Goal: Transaction & Acquisition: Purchase product/service

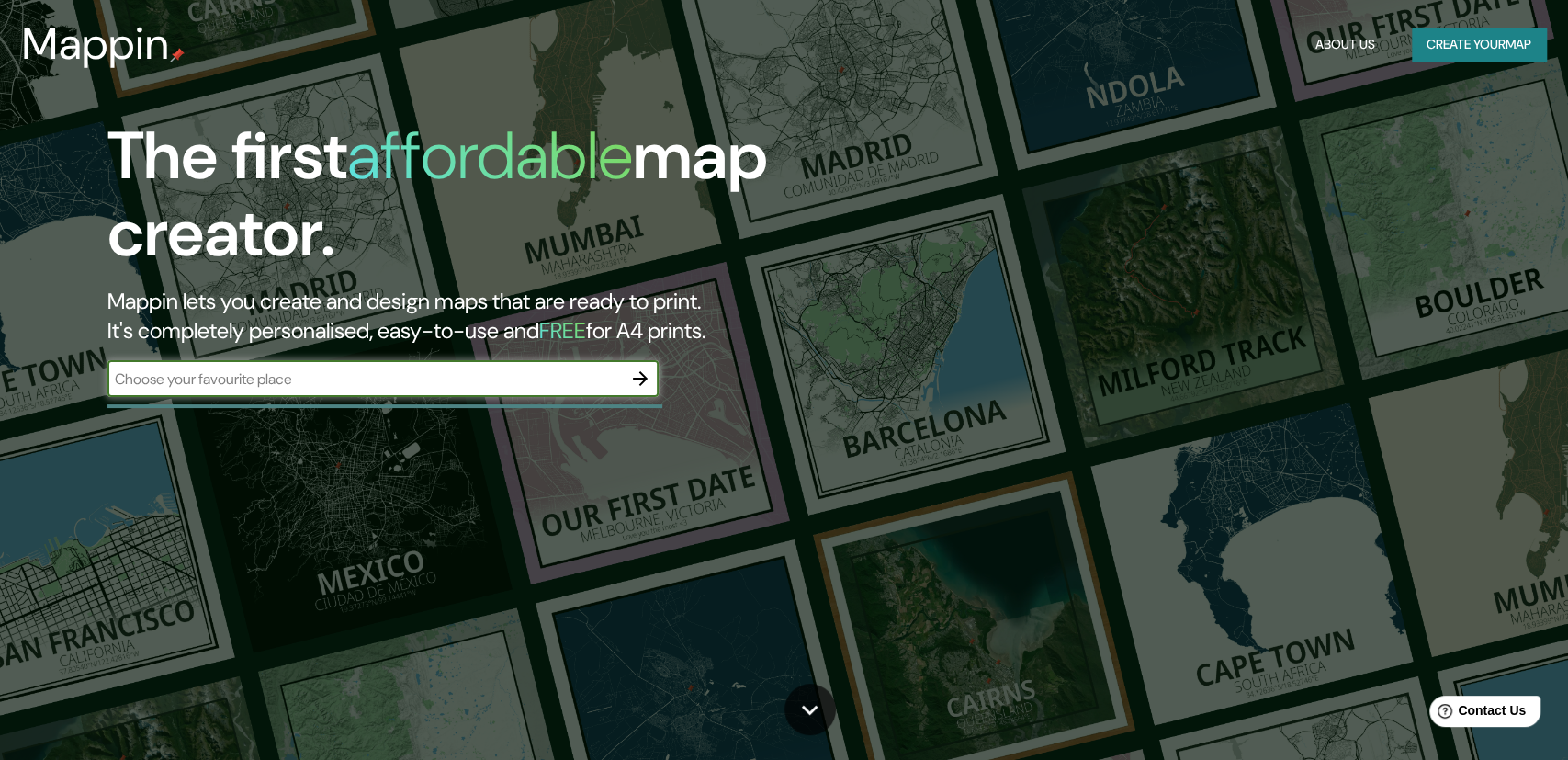
click at [423, 374] on input "text" at bounding box center [364, 379] width 515 height 21
type input "San [PERSON_NAME] telde"
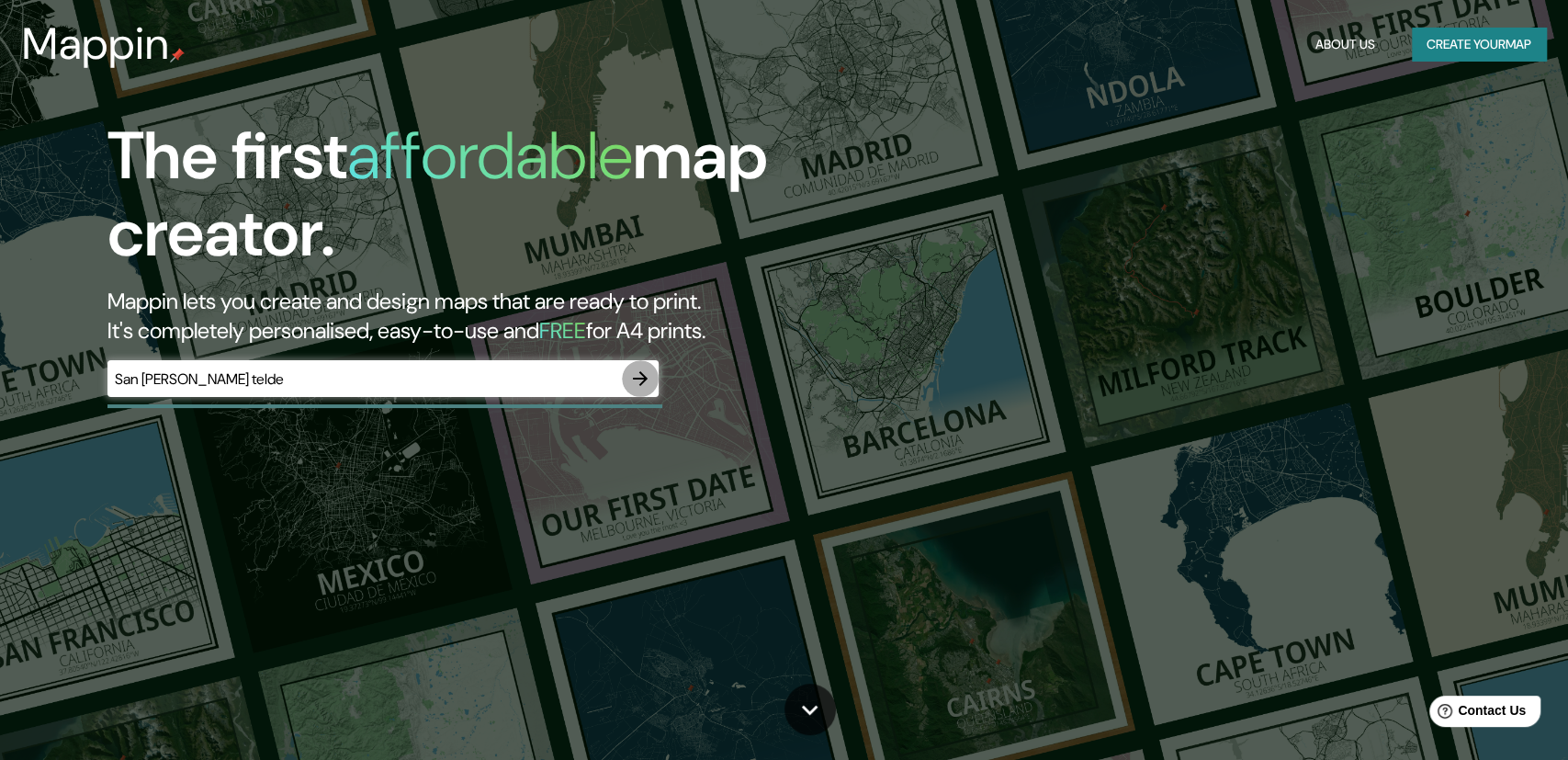
click at [645, 371] on icon "button" at bounding box center [640, 379] width 22 height 22
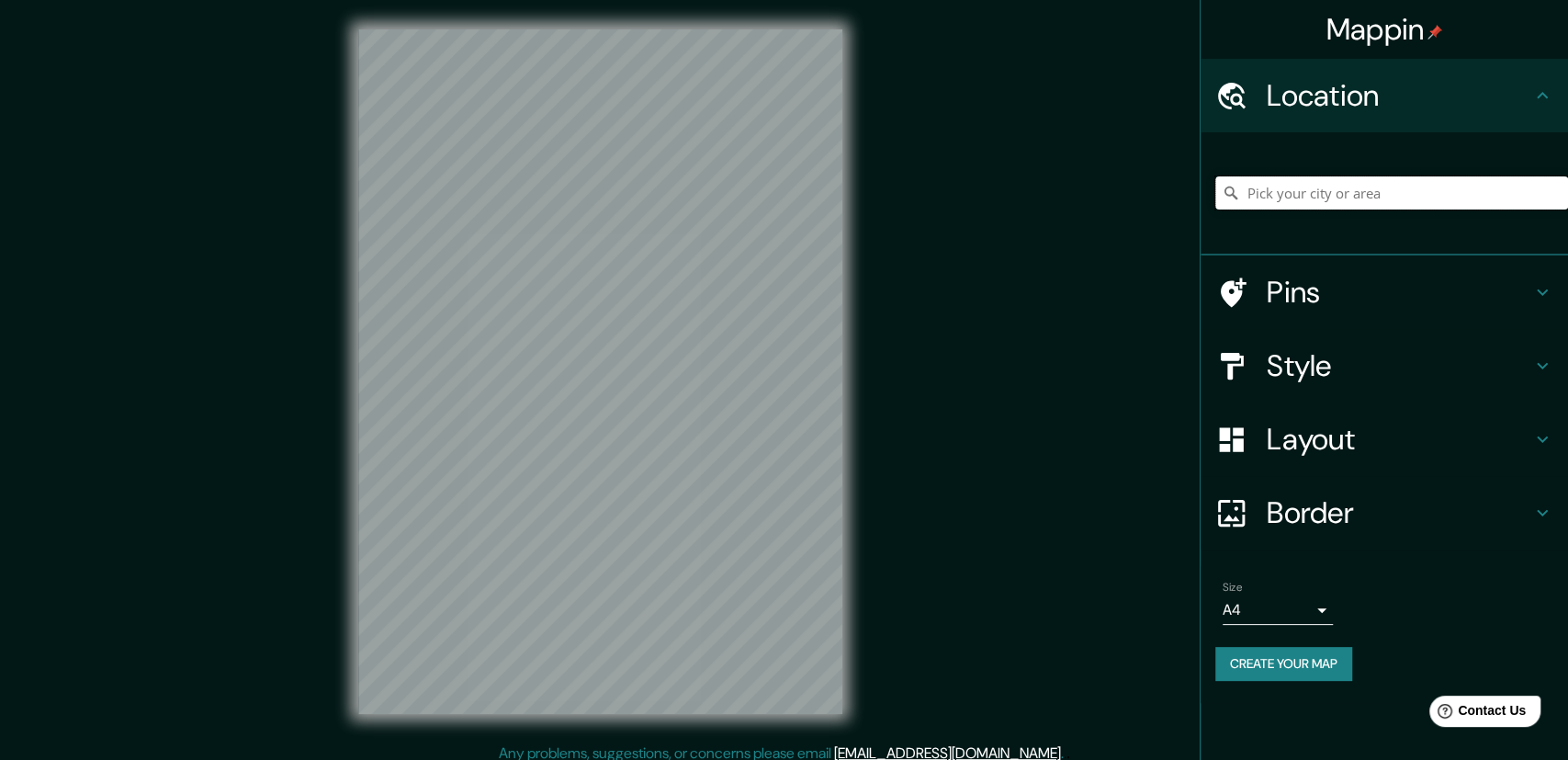
click at [1367, 202] on input "Pick your city or area" at bounding box center [1392, 193] width 353 height 33
type input "telde"
click at [1349, 191] on input "telde" at bounding box center [1392, 193] width 353 height 33
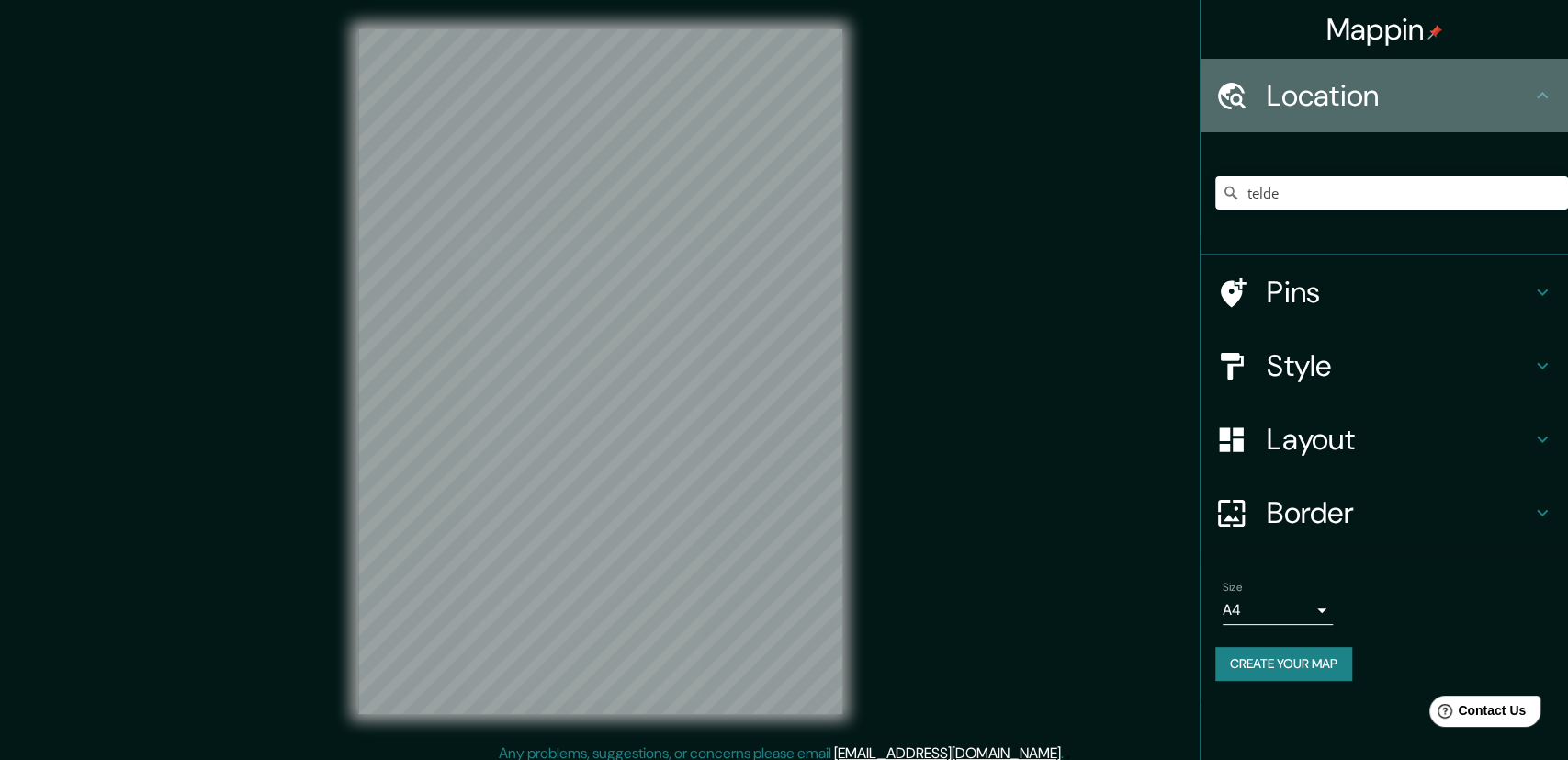
click at [1550, 91] on icon at bounding box center [1542, 95] width 22 height 22
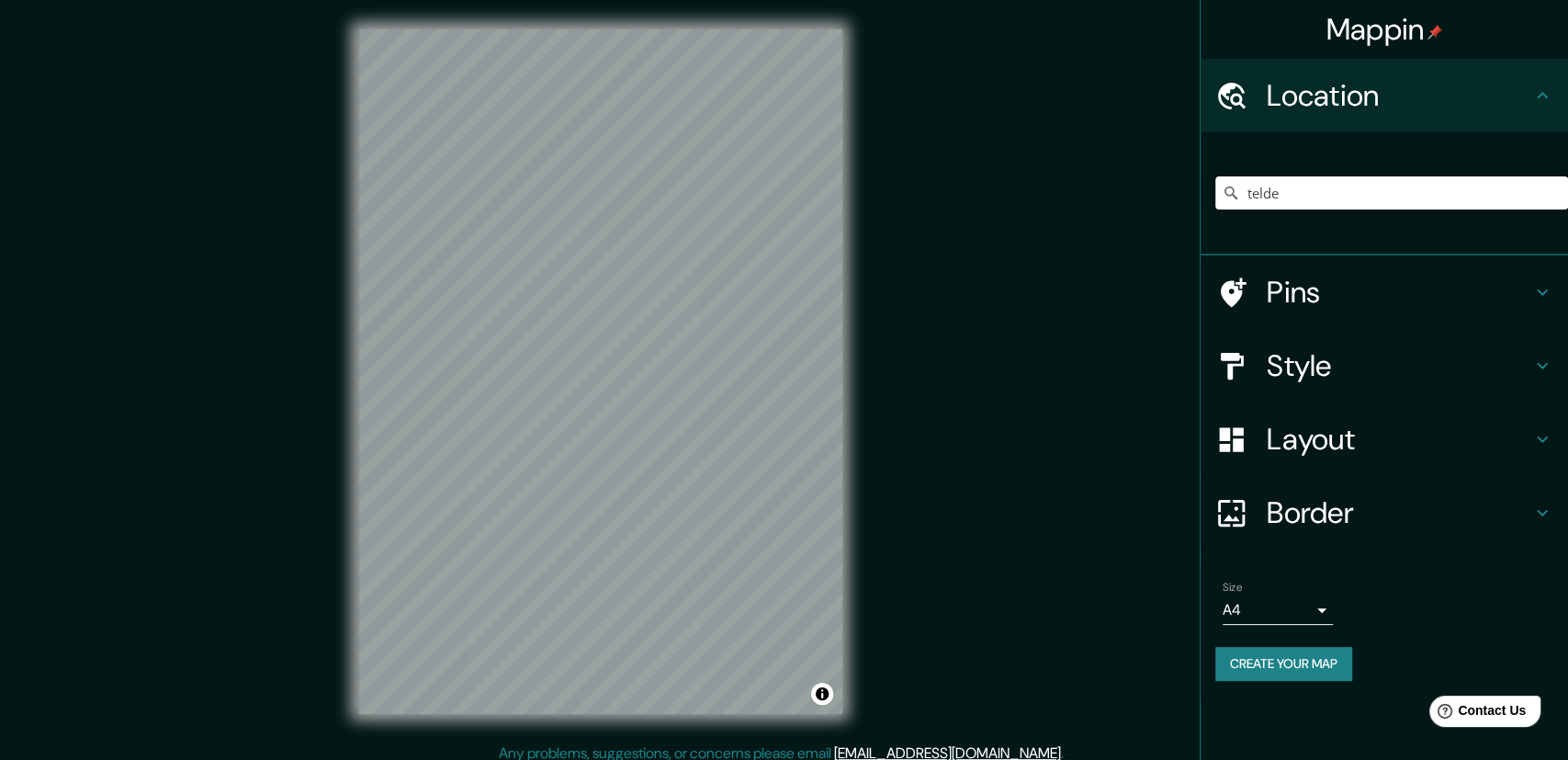
click at [1500, 276] on h4 "Pins" at bounding box center [1399, 292] width 264 height 37
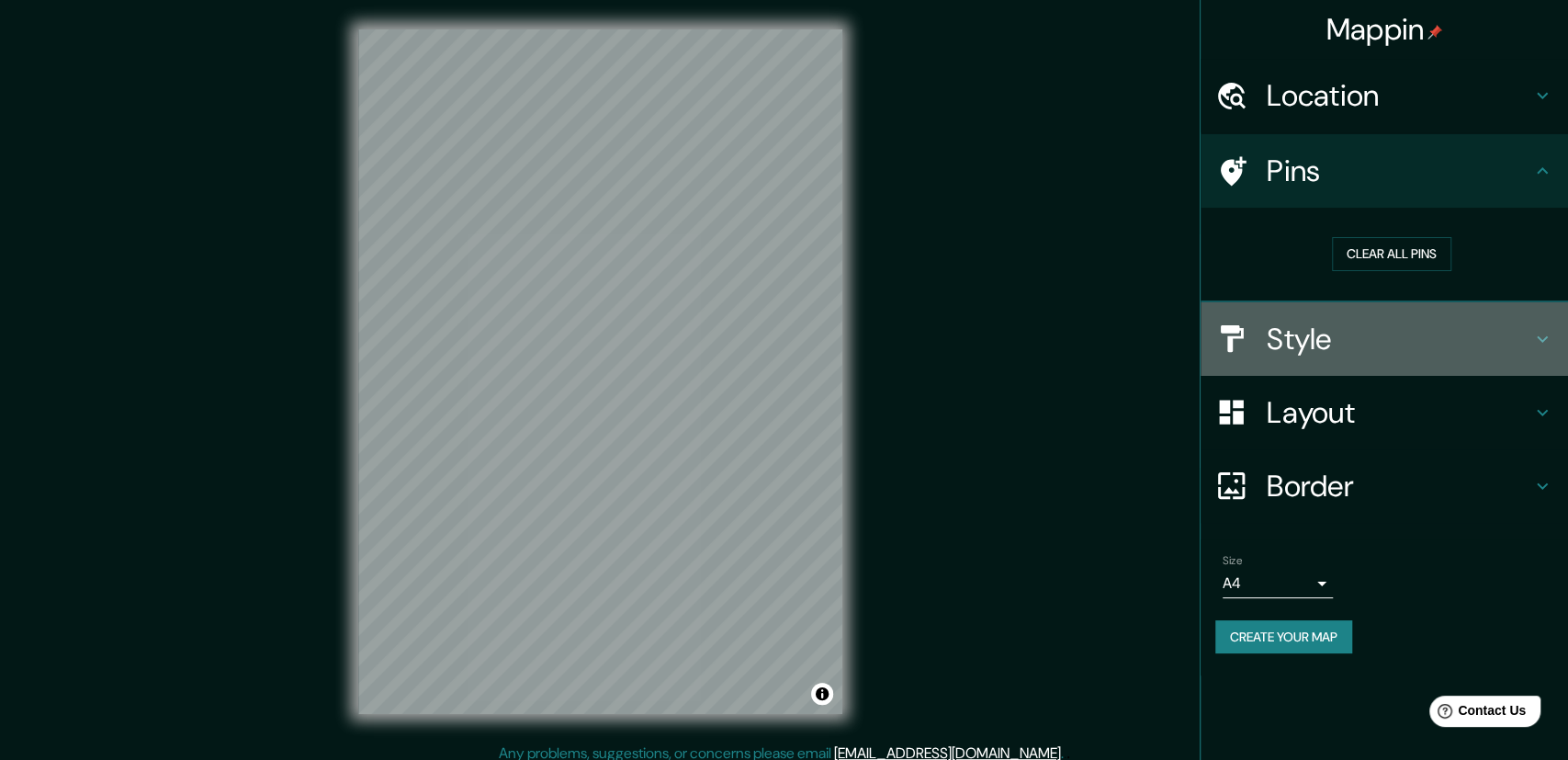
click at [1406, 343] on h4 "Style" at bounding box center [1399, 339] width 264 height 37
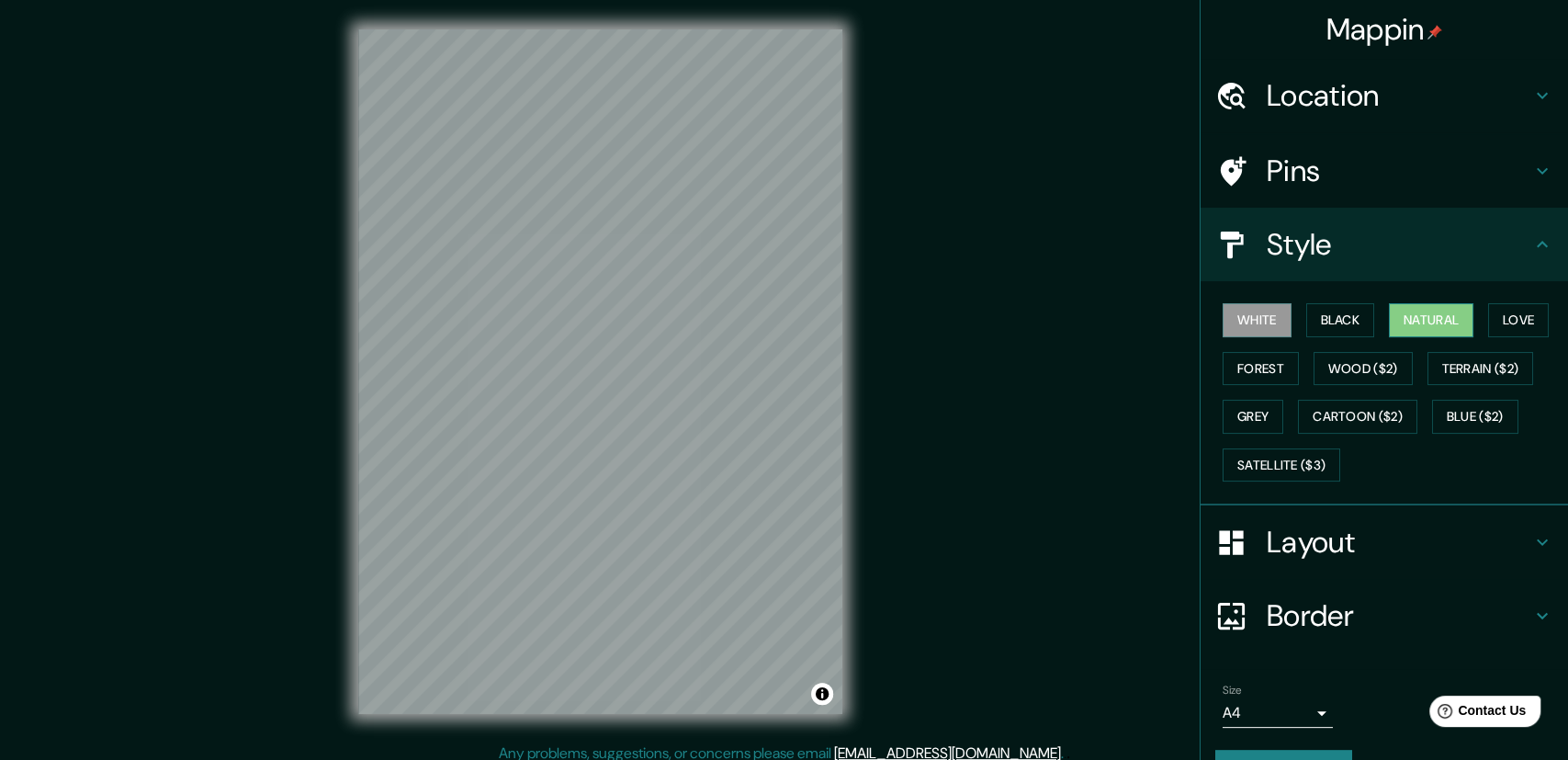
click at [1451, 321] on button "Natural" at bounding box center [1430, 320] width 84 height 34
click at [1258, 322] on button "White" at bounding box center [1257, 320] width 69 height 34
click at [1404, 315] on button "Natural" at bounding box center [1430, 320] width 84 height 34
click at [1302, 547] on h4 "Layout" at bounding box center [1399, 543] width 264 height 37
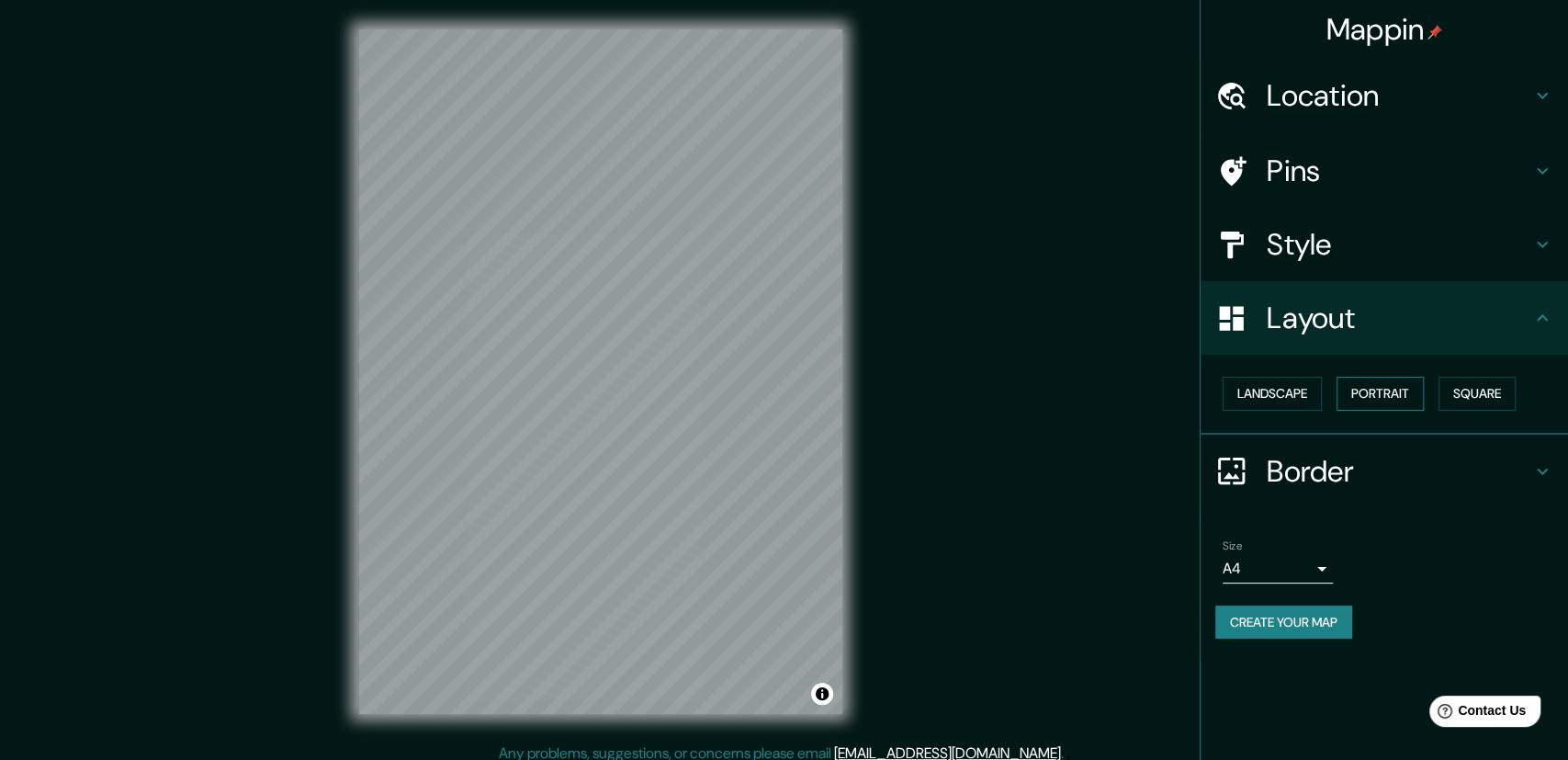
click at [1399, 397] on button "Portrait" at bounding box center [1380, 394] width 87 height 34
click at [1271, 396] on button "Landscape" at bounding box center [1271, 394] width 99 height 34
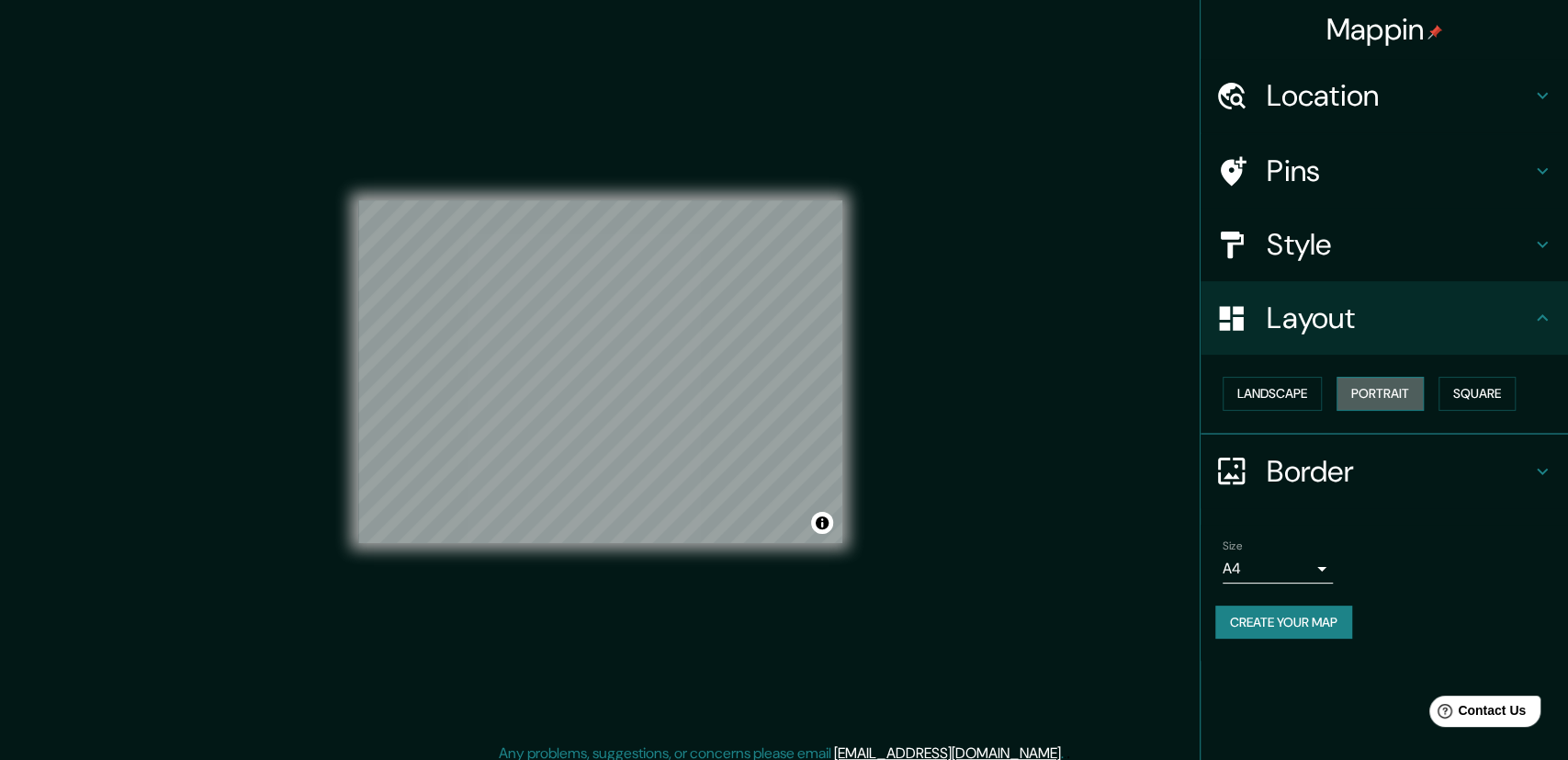
click at [1401, 399] on button "Portrait" at bounding box center [1380, 394] width 87 height 34
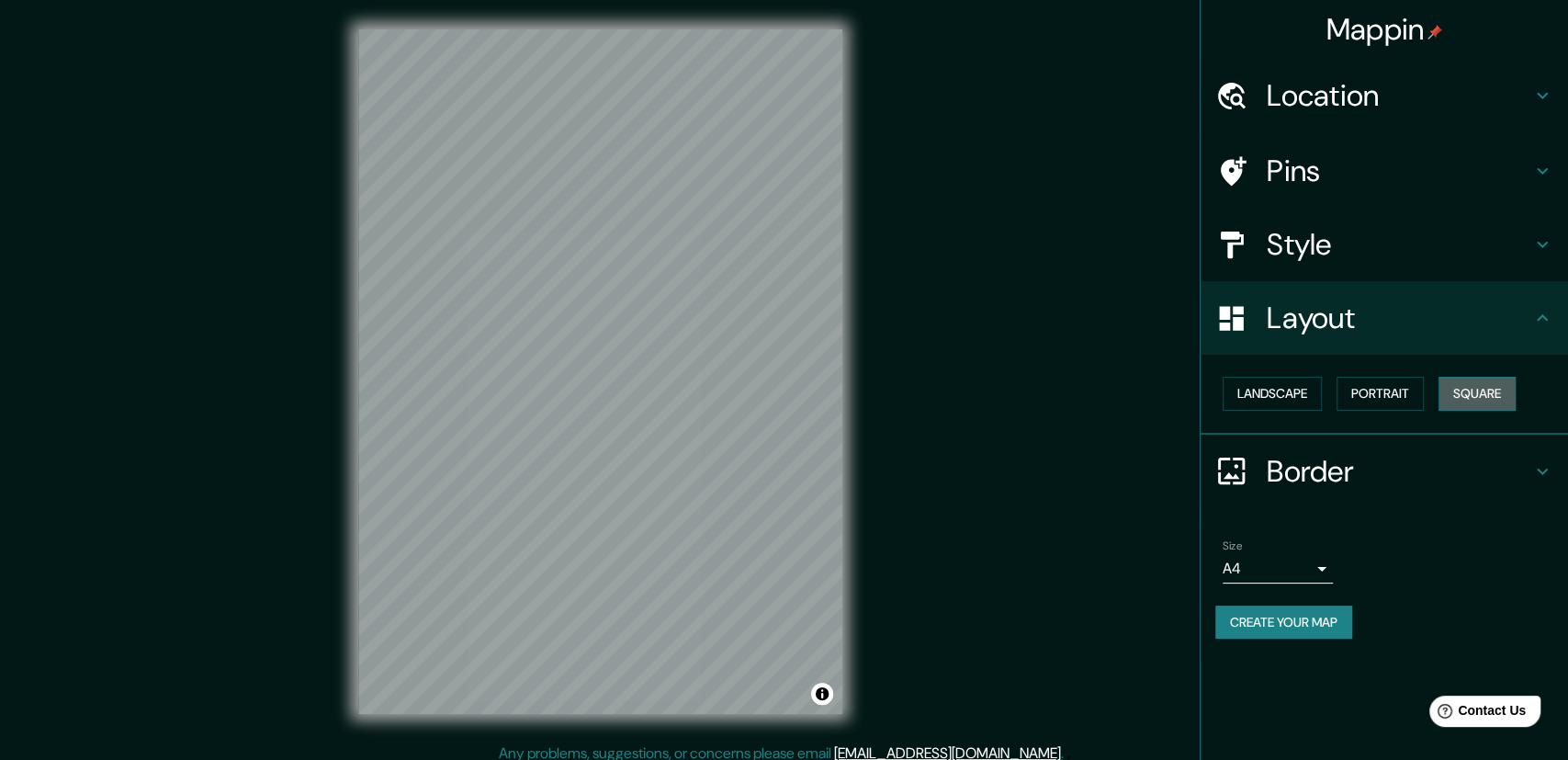
click at [1487, 396] on button "Square" at bounding box center [1477, 394] width 78 height 34
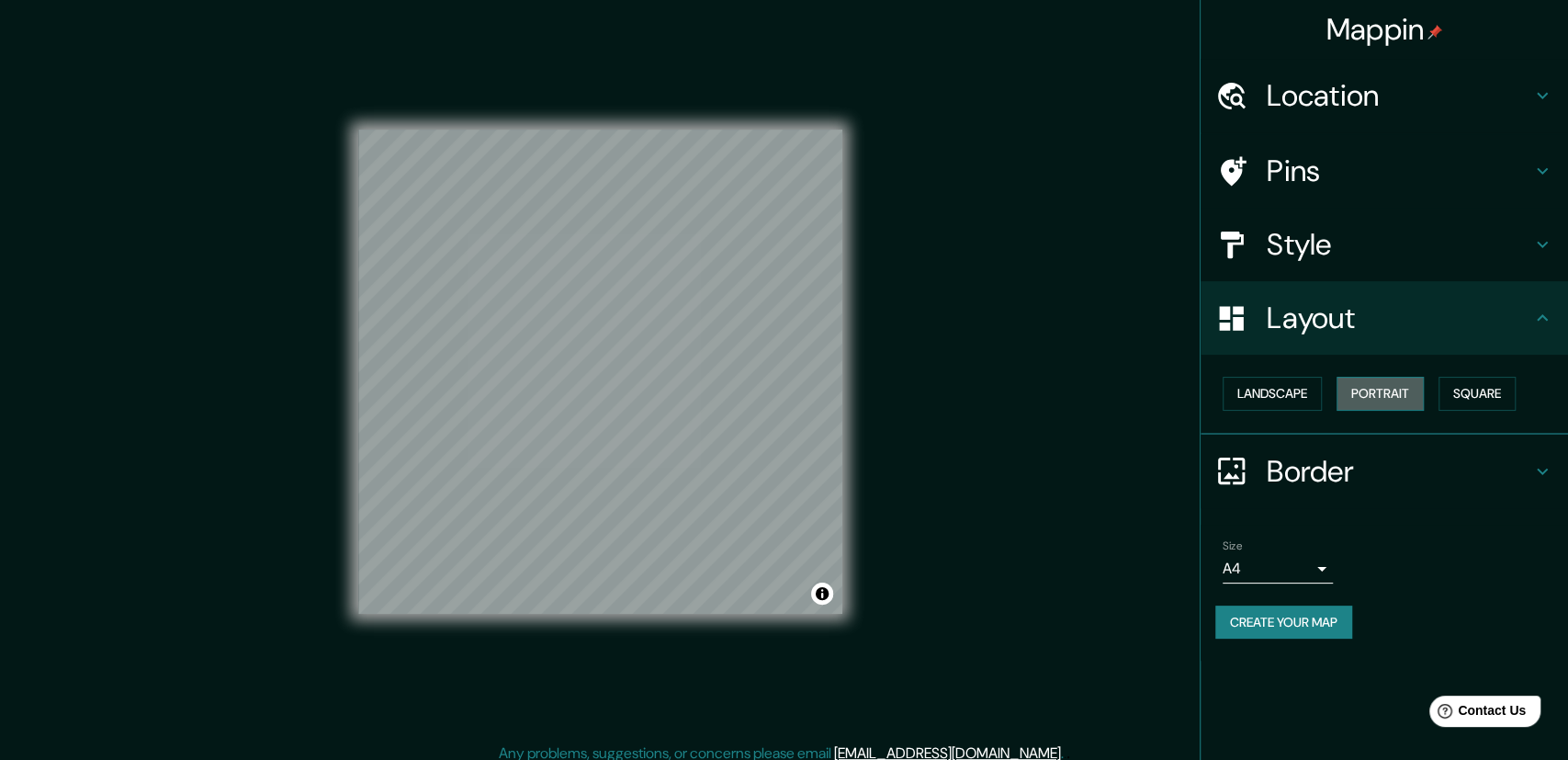
click at [1356, 392] on button "Portrait" at bounding box center [1380, 394] width 87 height 34
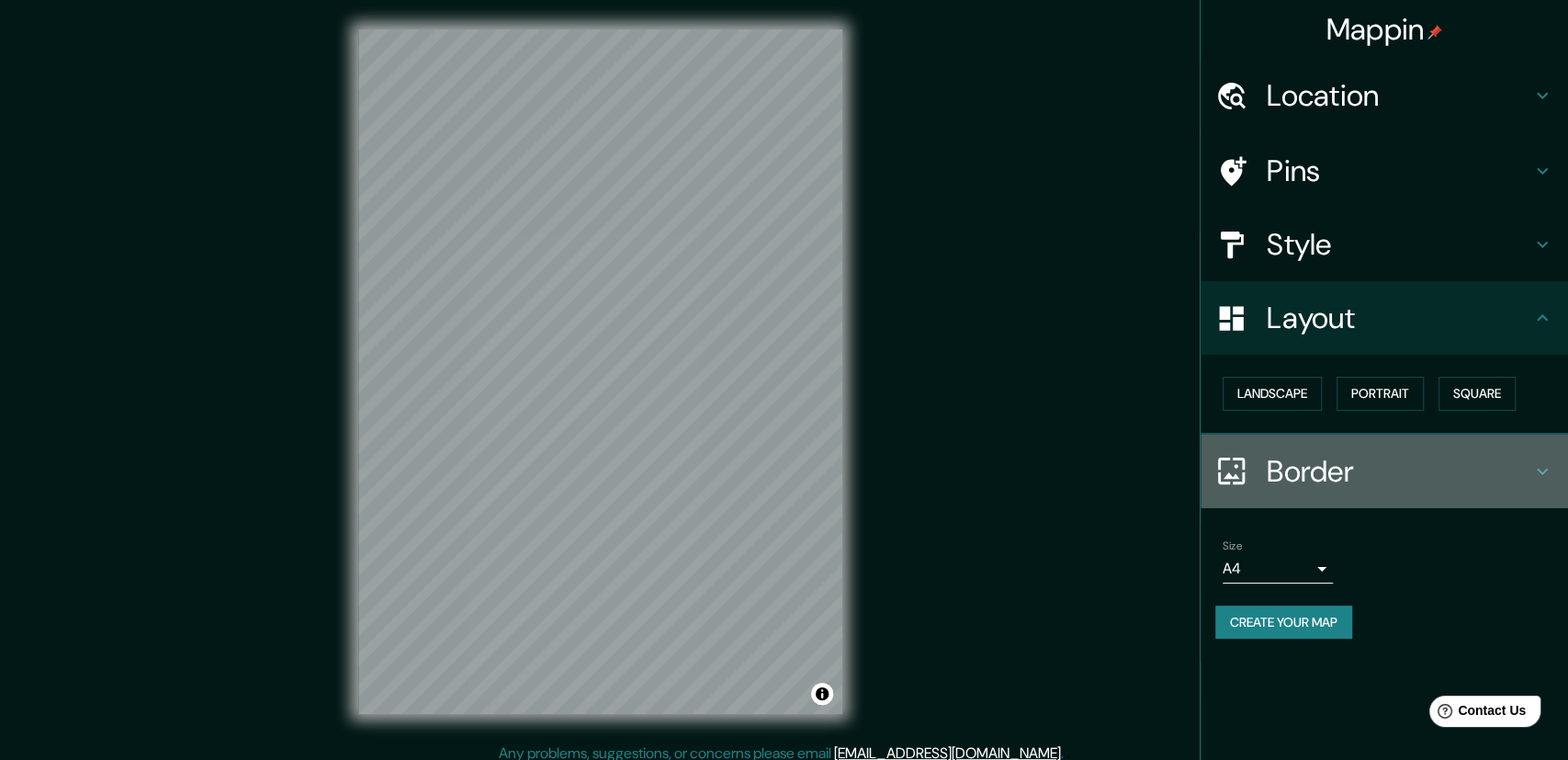
click at [1324, 466] on h4 "Border" at bounding box center [1399, 472] width 264 height 37
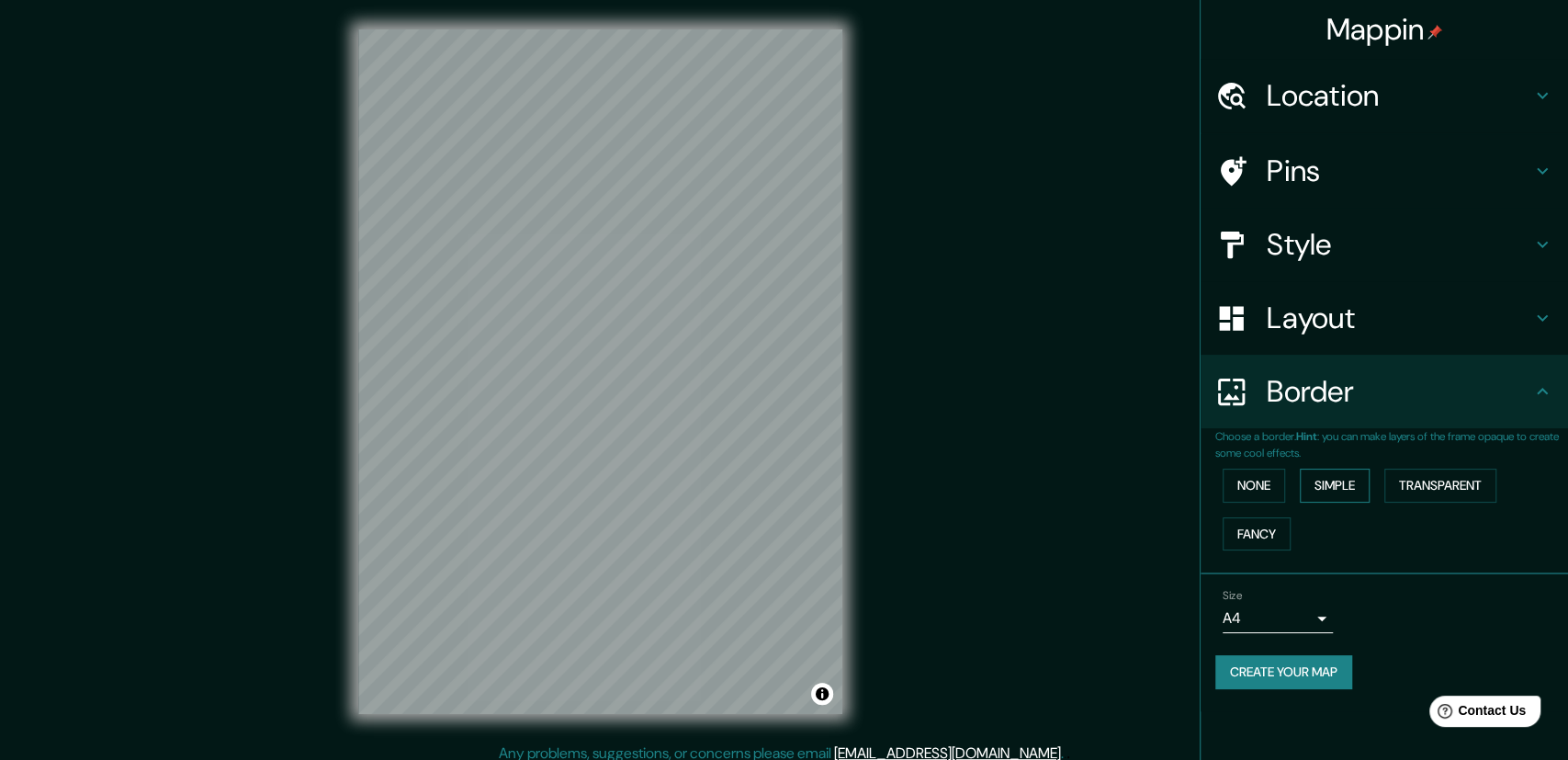
click at [1367, 482] on button "Simple" at bounding box center [1335, 485] width 70 height 34
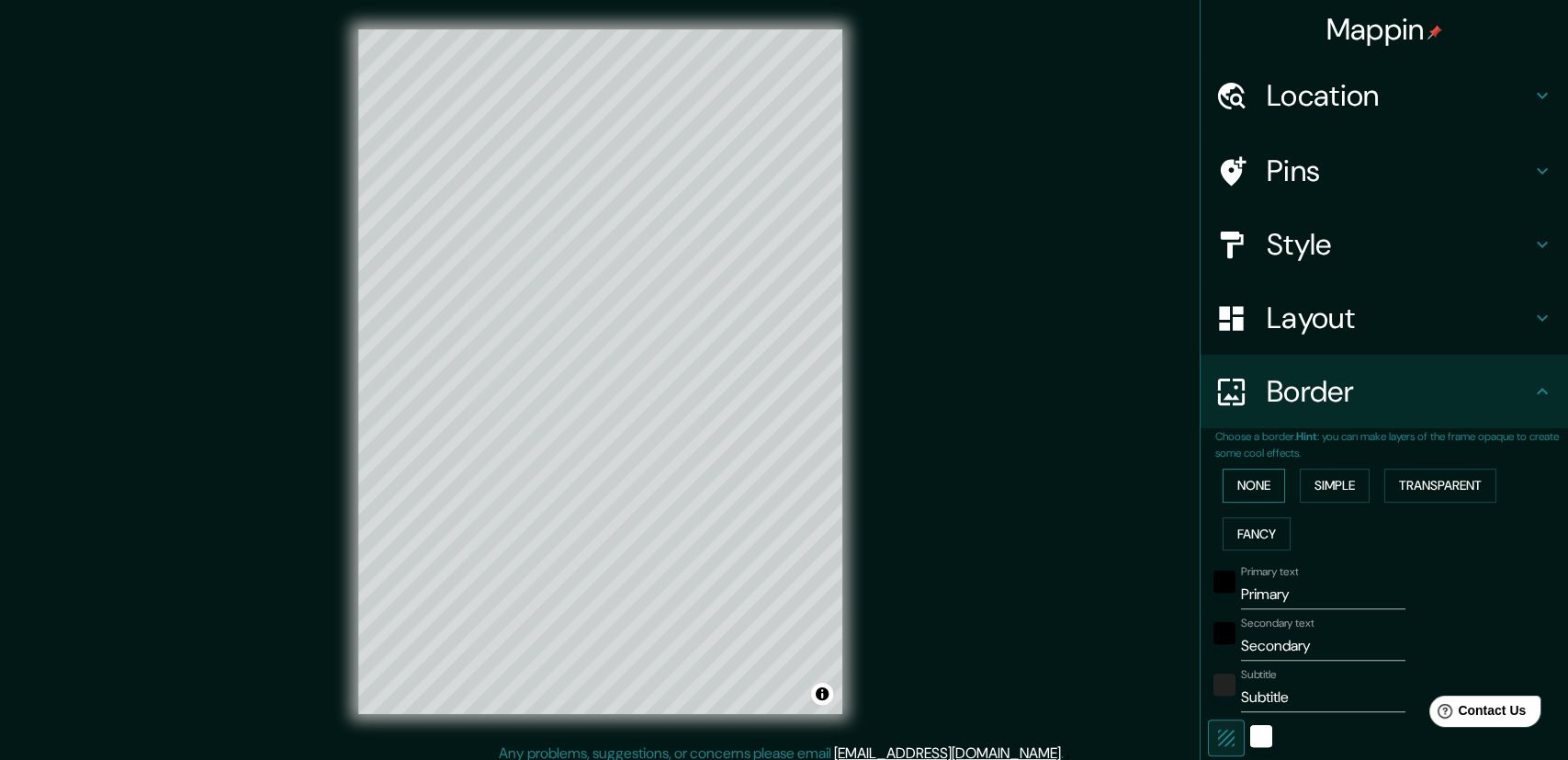
click at [1254, 485] on button "None" at bounding box center [1254, 485] width 63 height 34
